Goal: Information Seeking & Learning: Learn about a topic

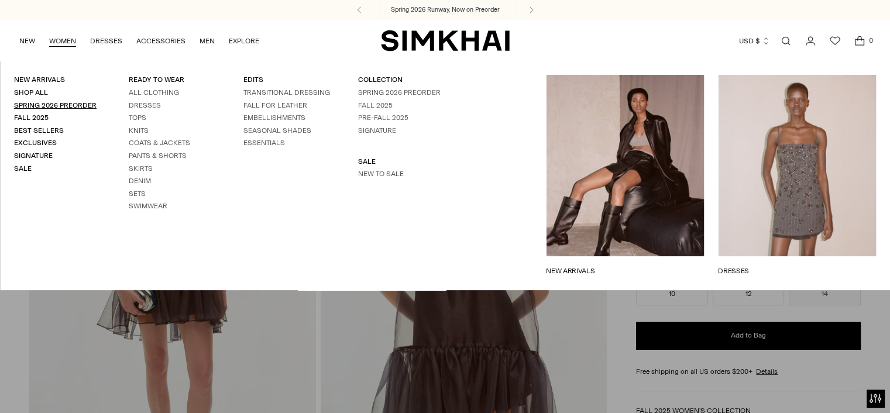
click at [75, 105] on link "Spring 2026 Preorder" at bounding box center [55, 105] width 83 height 8
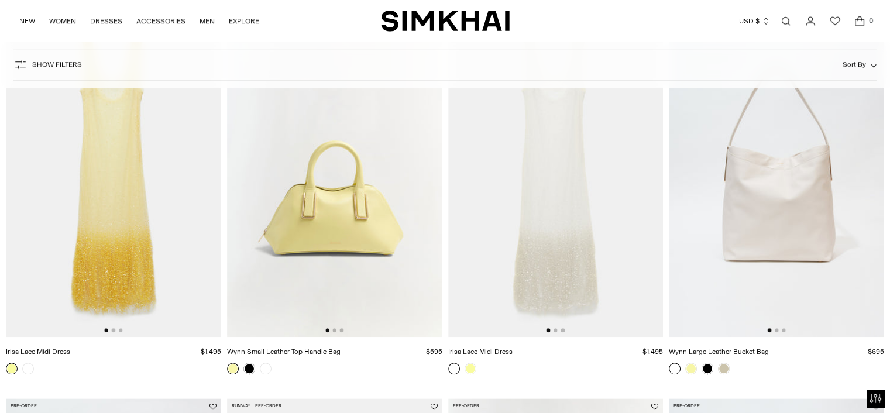
scroll to position [916, 0]
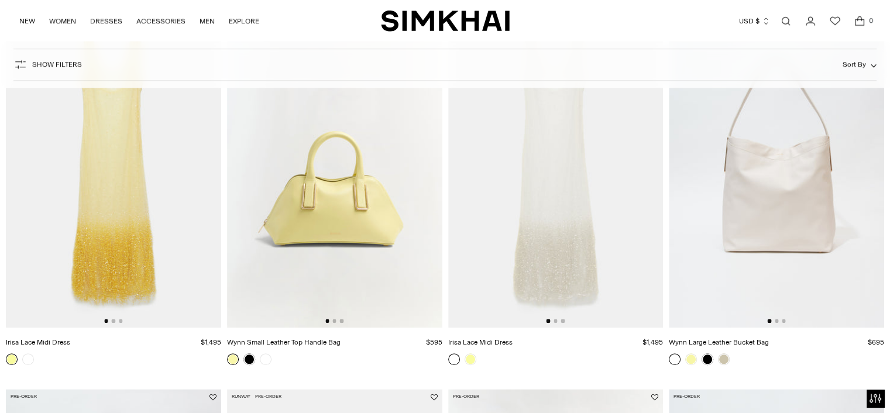
click at [121, 217] on img at bounding box center [113, 166] width 215 height 323
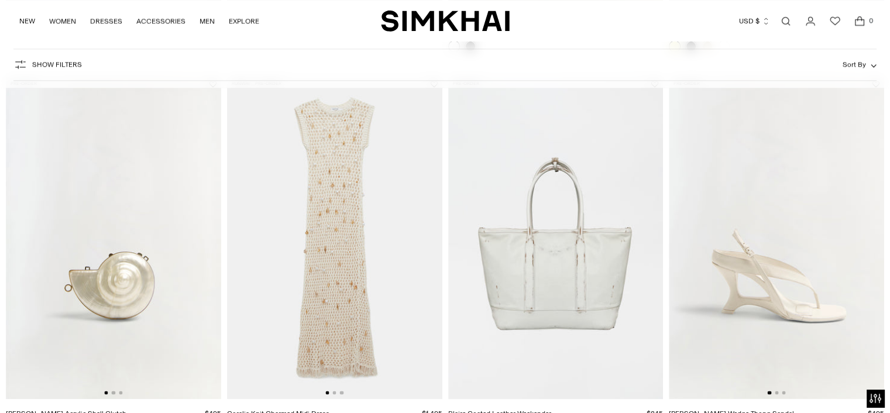
scroll to position [1618, 0]
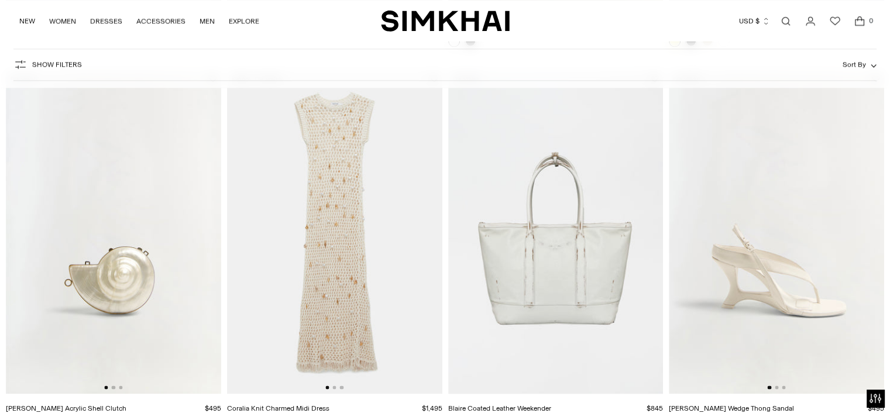
click at [377, 255] on img at bounding box center [334, 232] width 215 height 323
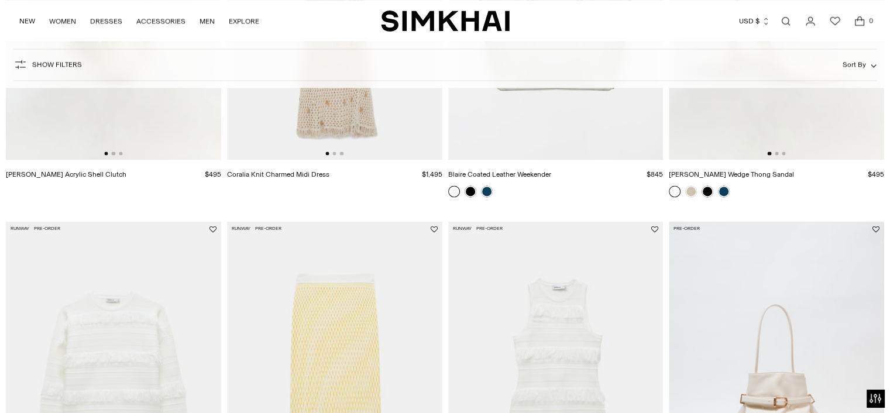
scroll to position [2087, 0]
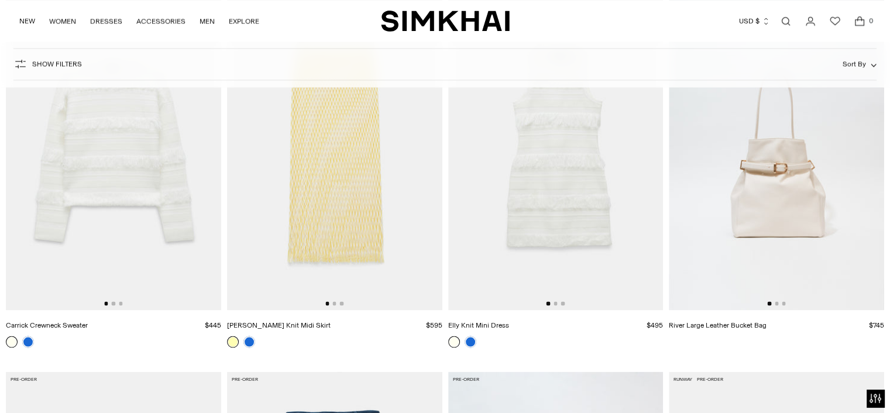
click at [334, 188] on img at bounding box center [334, 148] width 215 height 323
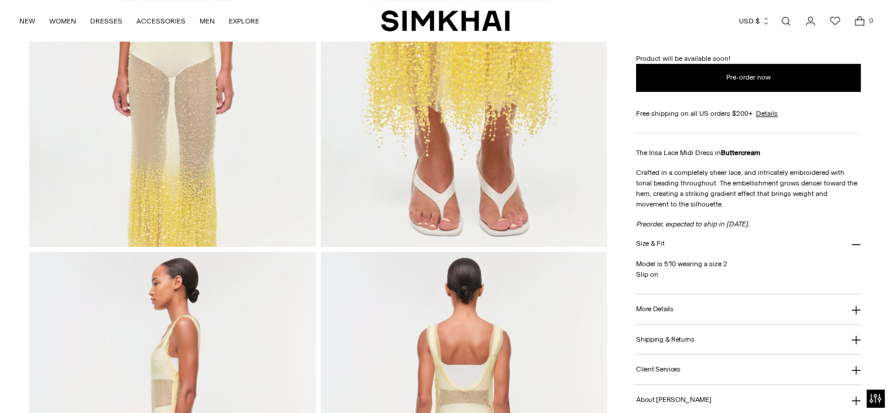
scroll to position [468, 0]
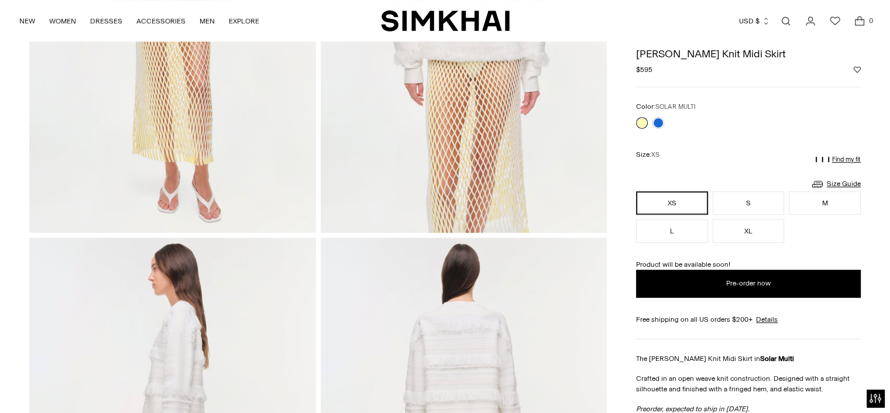
scroll to position [703, 0]
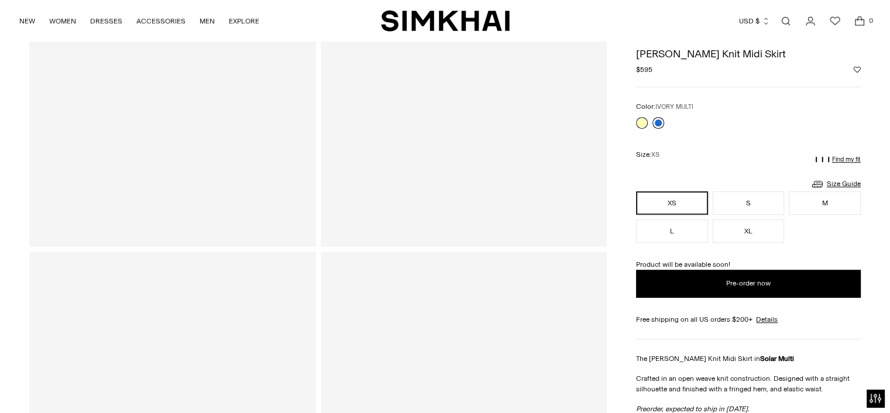
click at [657, 124] on link at bounding box center [659, 123] width 12 height 12
